Goal: Information Seeking & Learning: Compare options

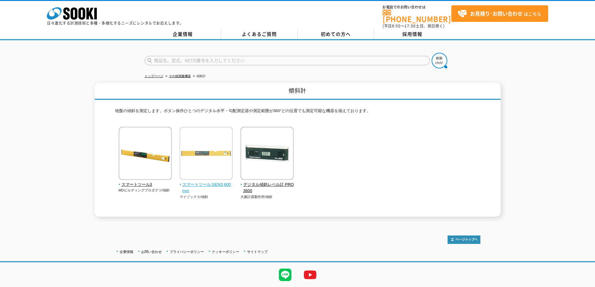
click at [201, 181] on span "スマートツール GEN3 600mm" at bounding box center [206, 187] width 53 height 13
click at [152, 146] on img at bounding box center [145, 154] width 53 height 55
